Goal: Task Accomplishment & Management: Manage account settings

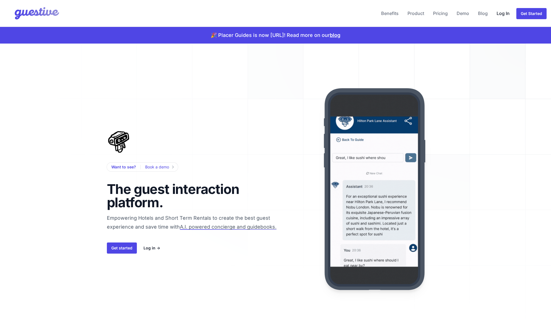
click at [499, 14] on link "Log In" at bounding box center [502, 13] width 17 height 13
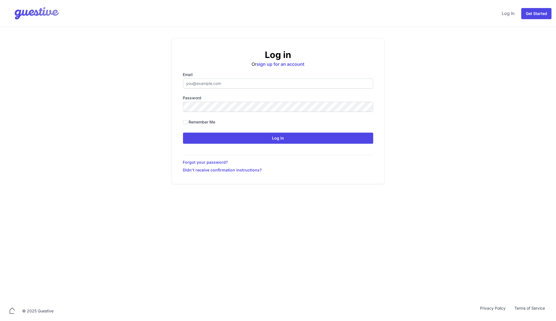
type input "[EMAIL_ADDRESS][DOMAIN_NAME]"
click at [250, 141] on input "Log in" at bounding box center [278, 138] width 190 height 11
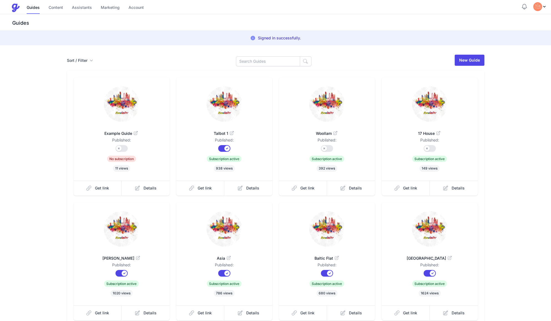
scroll to position [52, 0]
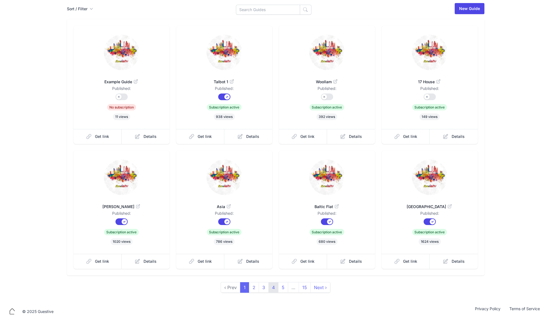
click at [272, 291] on link "4" at bounding box center [273, 287] width 10 height 11
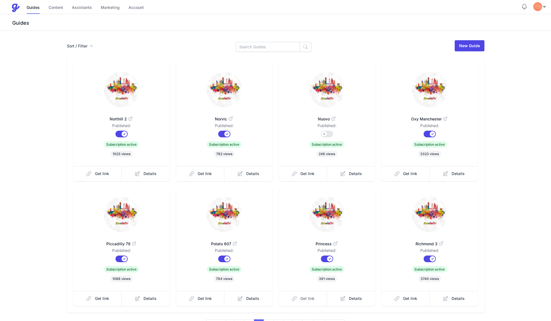
scroll to position [37, 0]
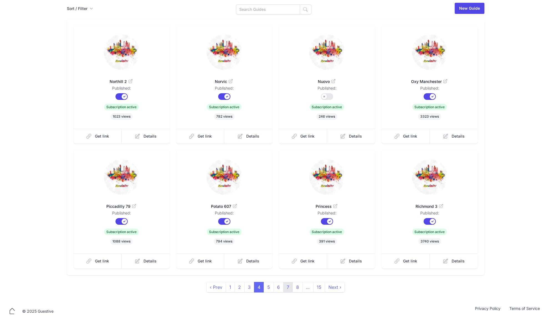
click at [285, 288] on link "7" at bounding box center [288, 287] width 10 height 11
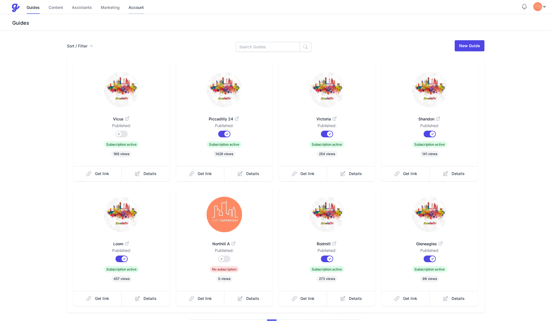
click at [141, 11] on link "Account" at bounding box center [135, 8] width 15 height 12
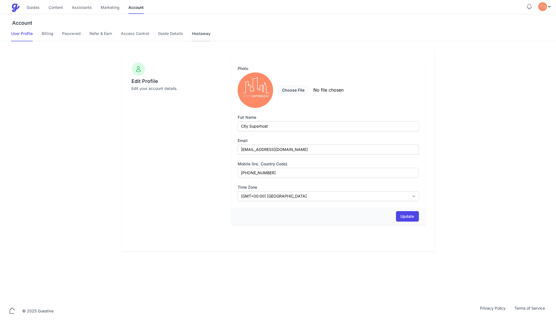
click at [199, 33] on link "Hostaway" at bounding box center [201, 36] width 19 height 11
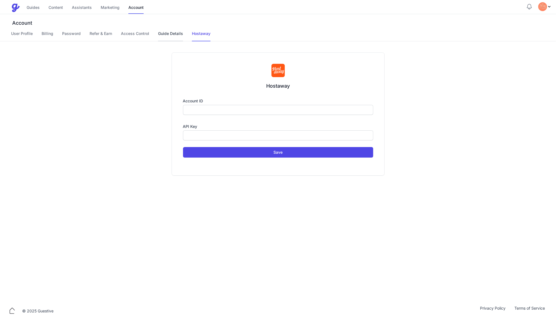
click at [170, 32] on link "Guide Details" at bounding box center [170, 36] width 25 height 11
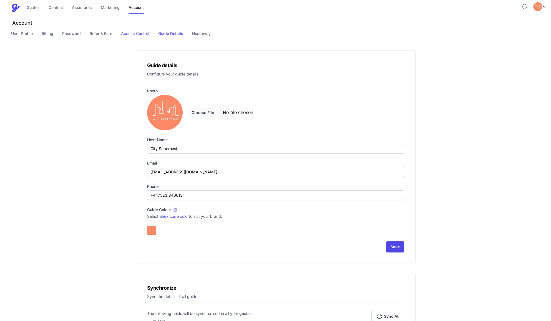
click at [138, 41] on link "Access Control" at bounding box center [135, 36] width 28 height 11
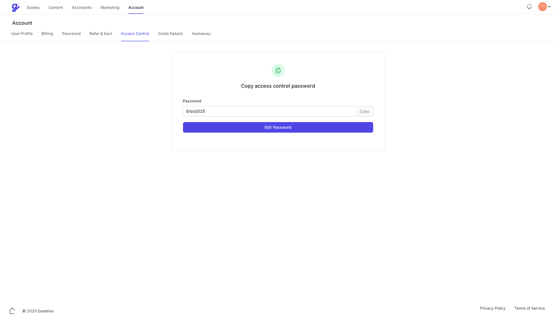
click at [129, 31] on link "Access Control" at bounding box center [135, 36] width 28 height 11
click at [106, 34] on link "Refer & Earn" at bounding box center [101, 36] width 22 height 11
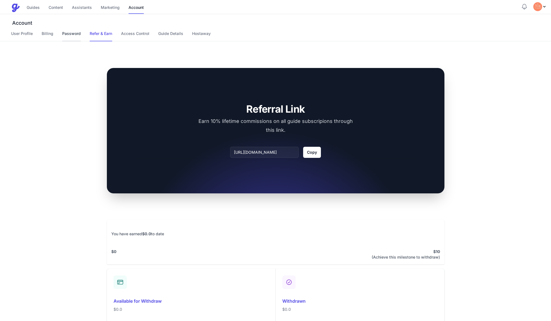
click at [70, 35] on link "Password" at bounding box center [71, 36] width 19 height 11
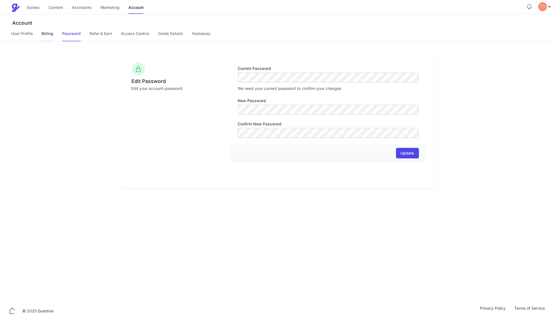
click at [52, 36] on link "Billing" at bounding box center [48, 36] width 12 height 11
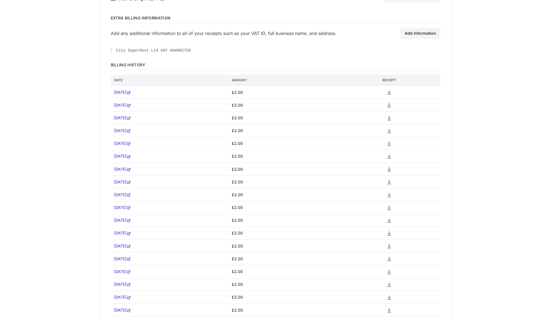
scroll to position [5310, 0]
click at [391, 90] on icon at bounding box center [389, 92] width 4 height 4
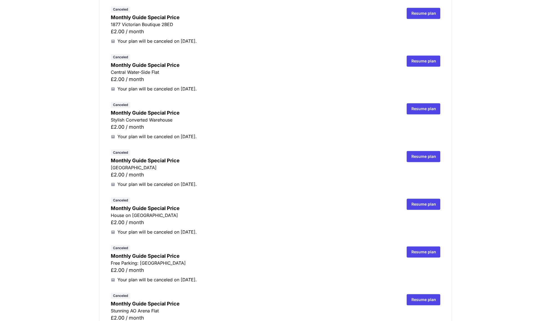
scroll to position [0, 0]
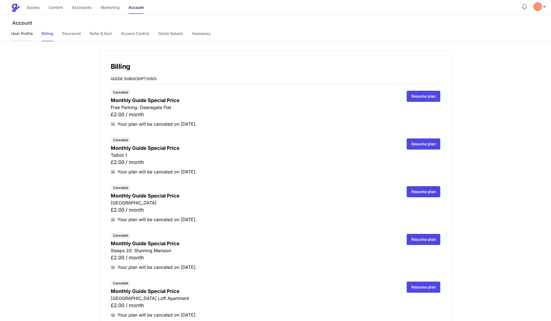
click at [26, 36] on link "User Profile" at bounding box center [22, 36] width 22 height 11
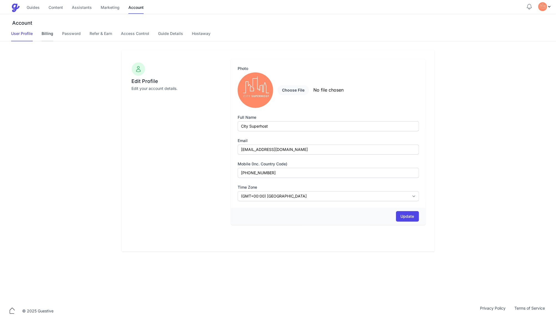
click at [47, 33] on link "Billing" at bounding box center [48, 36] width 12 height 11
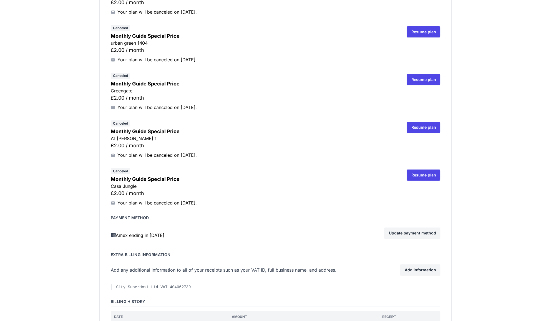
scroll to position [5125, 0]
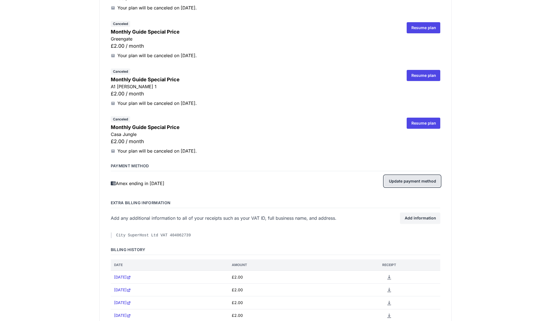
click at [405, 176] on link "Update payment method" at bounding box center [412, 181] width 56 height 11
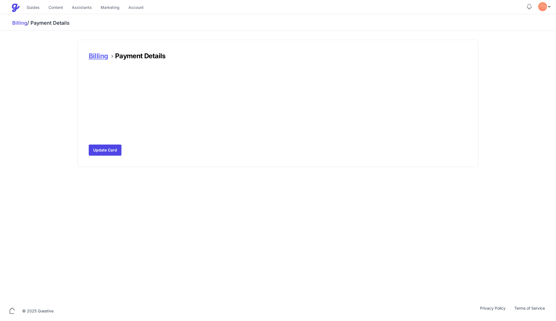
click at [98, 55] on link "Billing" at bounding box center [98, 56] width 19 height 8
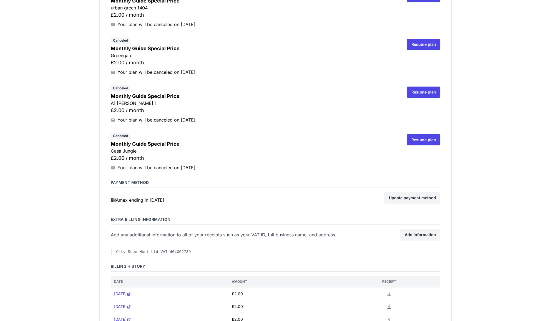
scroll to position [5091, 0]
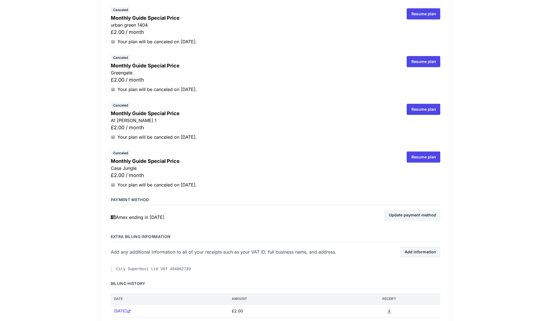
click at [165, 249] on div "Add any additional information to all of your receipts such as your VAT ID, ful…" at bounding box center [251, 252] width 280 height 7
drag, startPoint x: 193, startPoint y: 229, endPoint x: 235, endPoint y: 236, distance: 42.7
click at [235, 246] on div "Add any additional information to all of your receipts such as your VAT ID, ful…" at bounding box center [251, 251] width 280 height 11
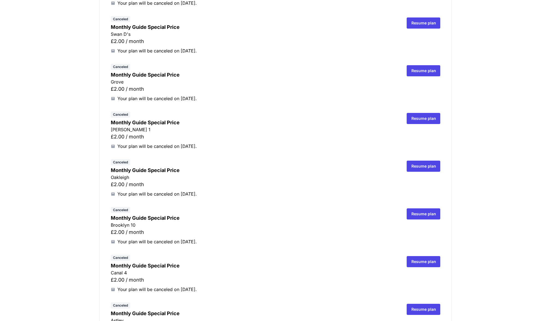
scroll to position [4548, 0]
